Goal: Transaction & Acquisition: Obtain resource

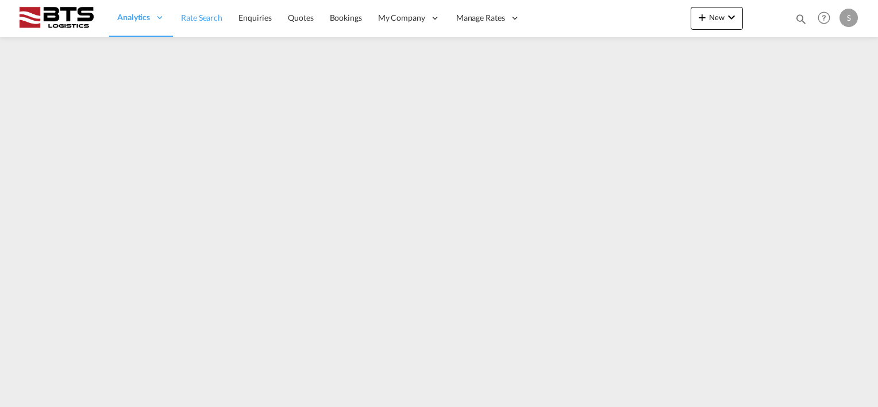
click at [193, 21] on span "Rate Search" at bounding box center [201, 18] width 41 height 10
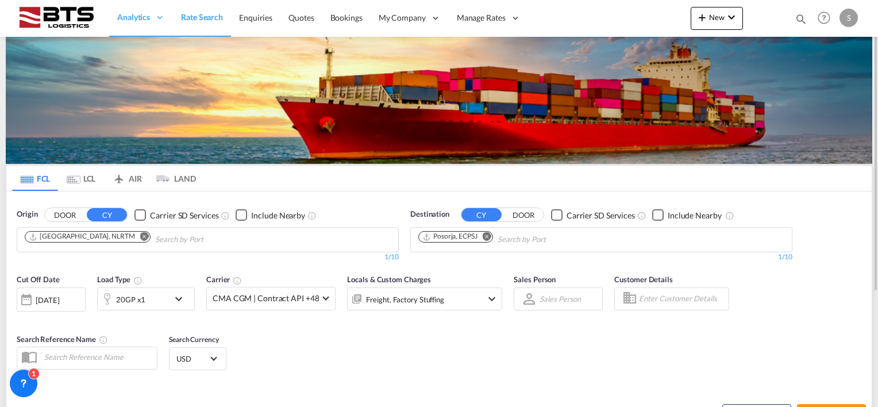
click at [140, 236] on md-icon "Remove" at bounding box center [144, 236] width 9 height 9
click at [78, 240] on body "Analytics Reports Dashboard Rate Search Enquiries Quotes Bookings" at bounding box center [439, 203] width 878 height 407
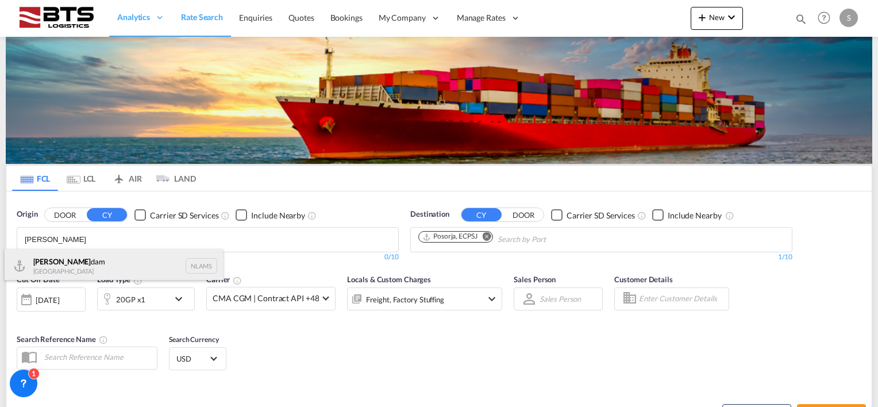
type input "[PERSON_NAME]"
click at [76, 258] on div "[PERSON_NAME] dam [GEOGRAPHIC_DATA] NLAMS" at bounding box center [114, 266] width 218 height 34
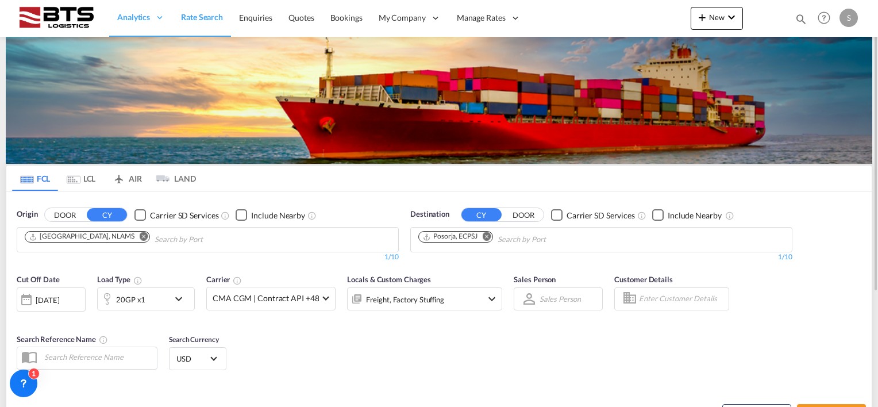
drag, startPoint x: 489, startPoint y: 236, endPoint x: 462, endPoint y: 240, distance: 26.7
click at [489, 236] on md-icon "Remove" at bounding box center [487, 236] width 9 height 9
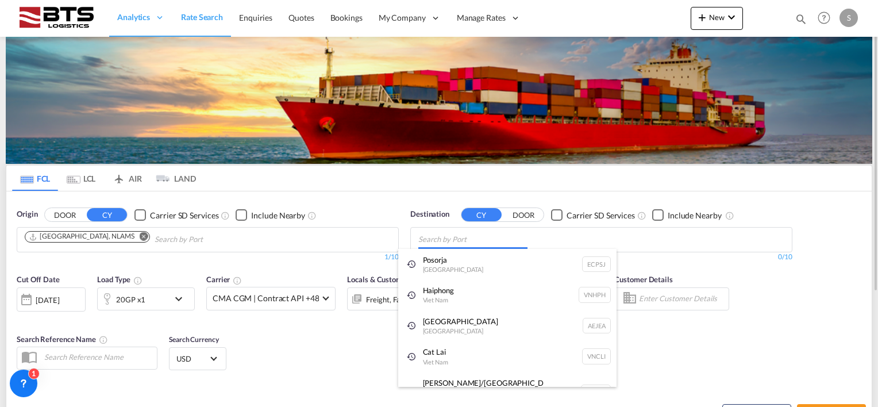
click at [447, 239] on body "Analytics Reports Dashboard Rate Search Enquiries Quotes Bookings" at bounding box center [439, 203] width 878 height 407
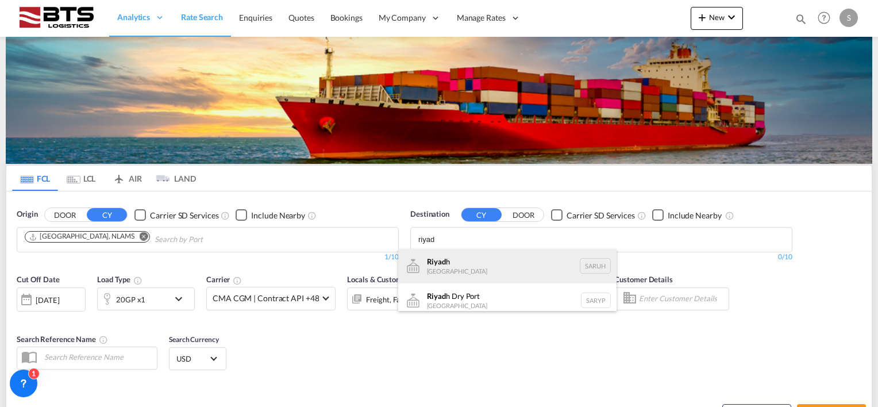
type input "riyad"
click at [451, 259] on div "Riyad h [GEOGRAPHIC_DATA] [GEOGRAPHIC_DATA]" at bounding box center [507, 266] width 218 height 34
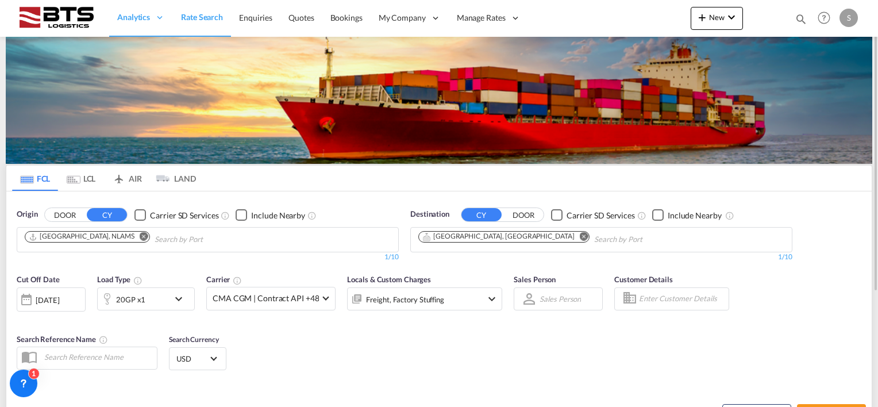
scroll to position [57, 0]
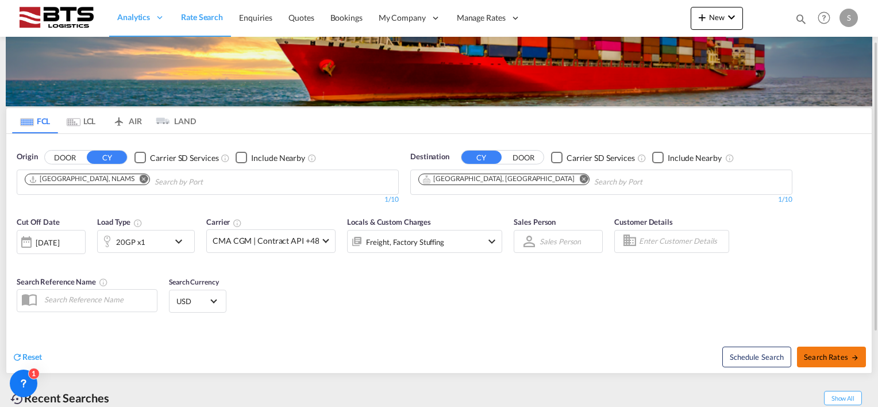
click at [814, 348] on button "Search Rates" at bounding box center [831, 357] width 69 height 21
type input "NLAMS to SARUH / [DATE]"
